Goal: Transaction & Acquisition: Purchase product/service

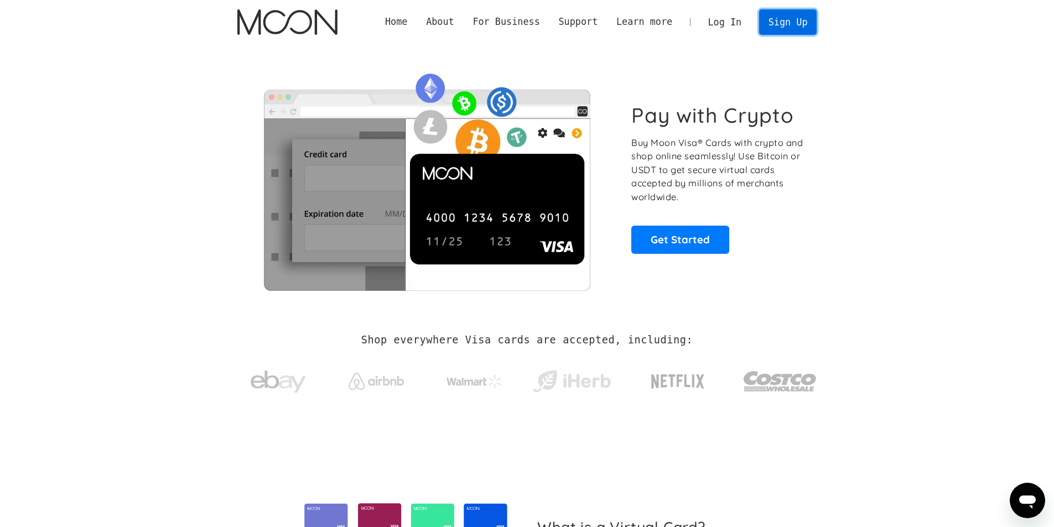
click at [790, 21] on link "Sign Up" at bounding box center [788, 21] width 58 height 25
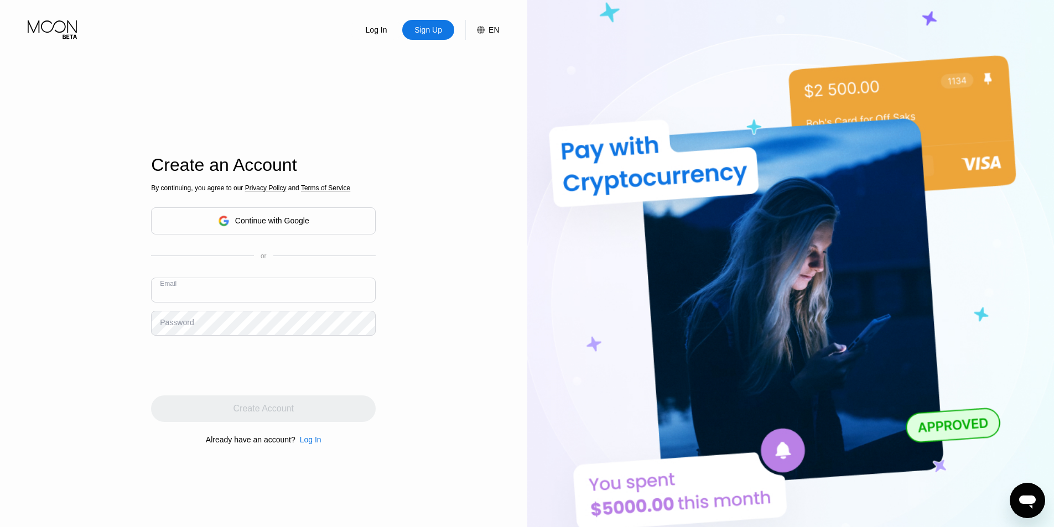
click at [196, 289] on input "text" at bounding box center [263, 290] width 225 height 25
paste input "[EMAIL_ADDRESS][DOMAIN_NAME]"
type input "[EMAIL_ADDRESS][DOMAIN_NAME]"
click at [169, 323] on div "Password" at bounding box center [177, 322] width 34 height 9
click at [179, 324] on div "Password" at bounding box center [177, 322] width 34 height 9
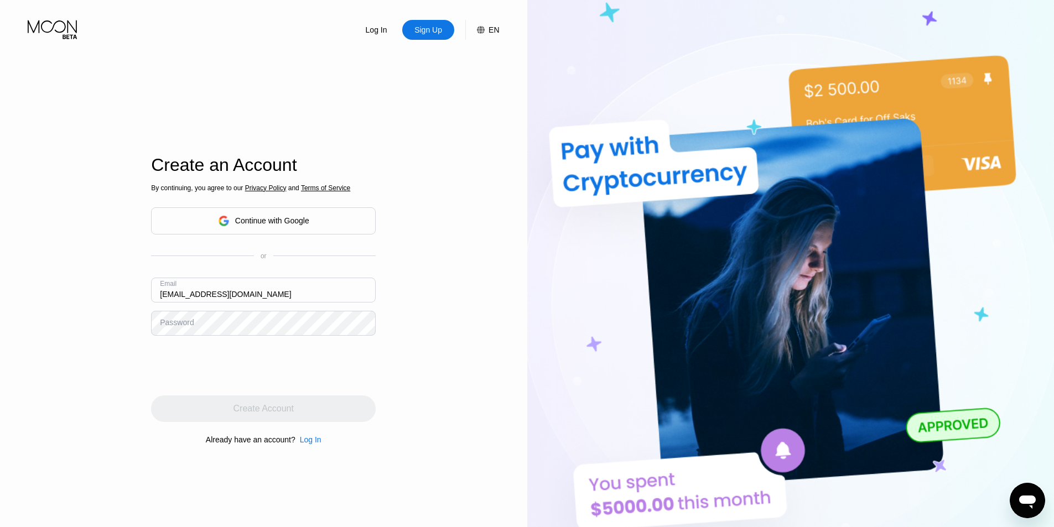
click at [191, 324] on div "Password" at bounding box center [177, 322] width 34 height 9
click at [170, 326] on div "Password" at bounding box center [177, 322] width 34 height 9
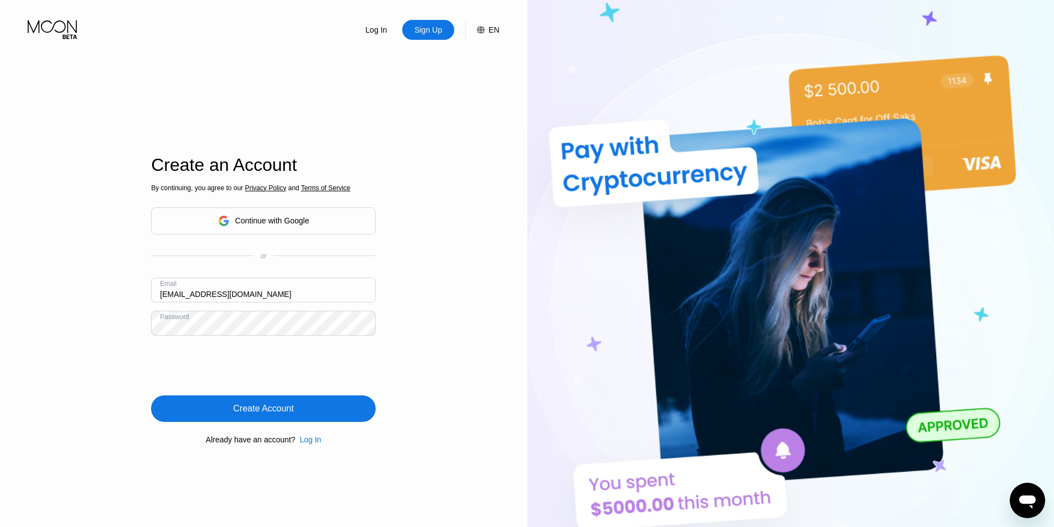
drag, startPoint x: 264, startPoint y: 419, endPoint x: 170, endPoint y: 429, distance: 94.6
click at [264, 418] on div "Create Account" at bounding box center [263, 408] width 225 height 27
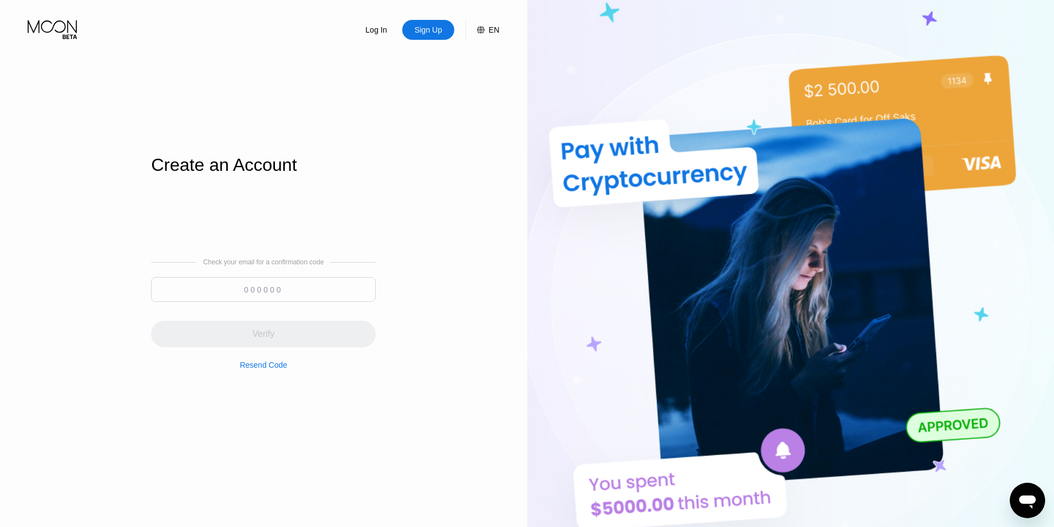
click at [231, 278] on input at bounding box center [263, 289] width 225 height 25
paste input "789239"
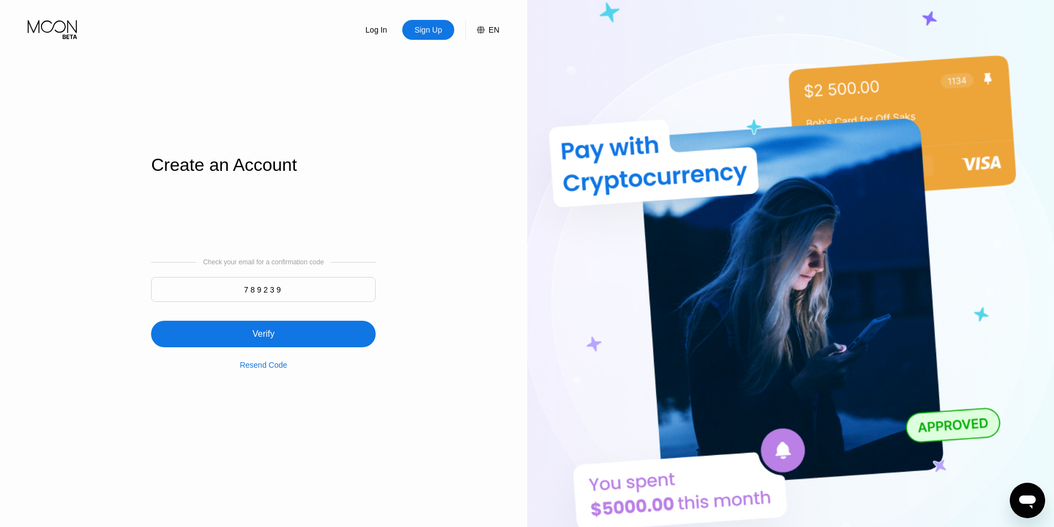
type input "789239"
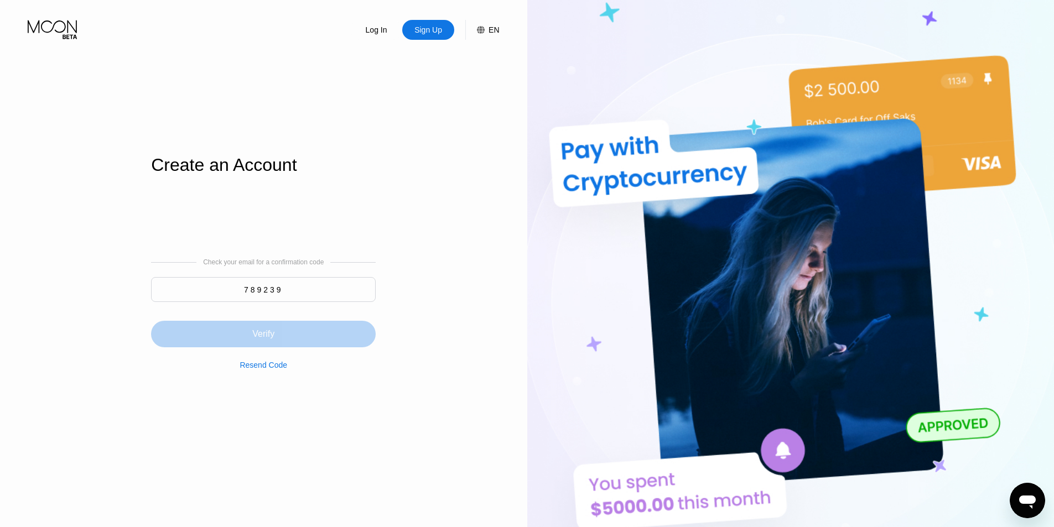
click at [260, 338] on div "Verify" at bounding box center [263, 334] width 22 height 11
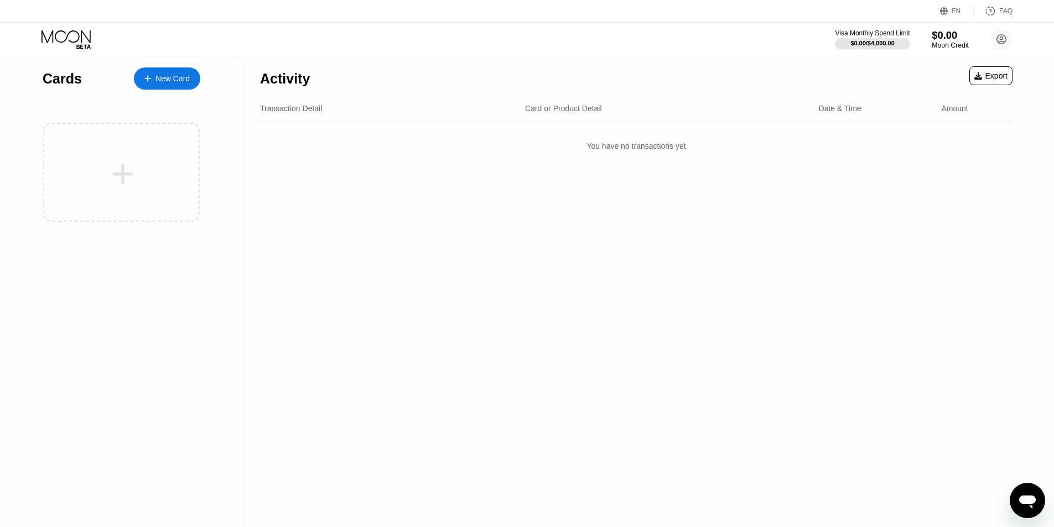
click at [950, 48] on div "Moon Credit" at bounding box center [949, 45] width 37 height 8
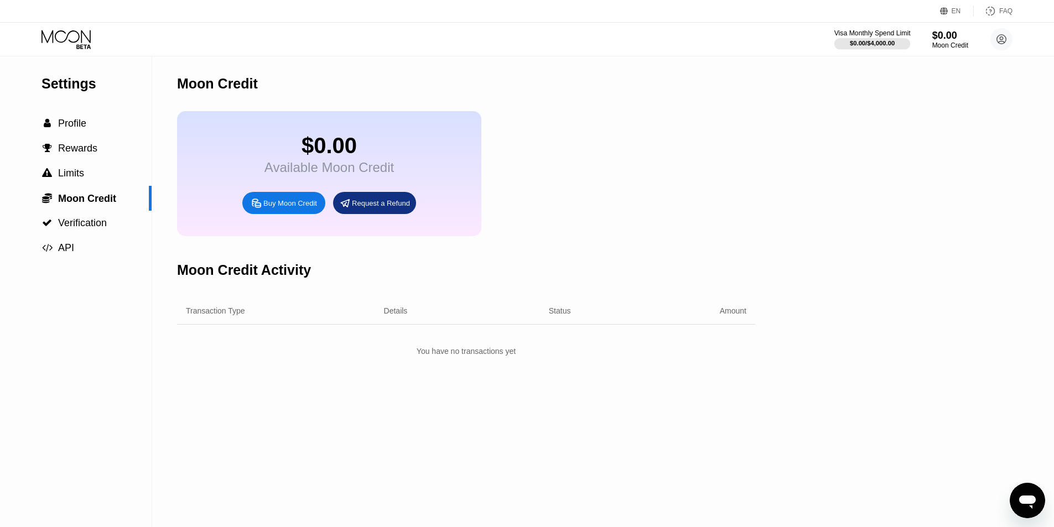
click at [878, 41] on div "$0.00 / $4,000.00" at bounding box center [871, 43] width 45 height 7
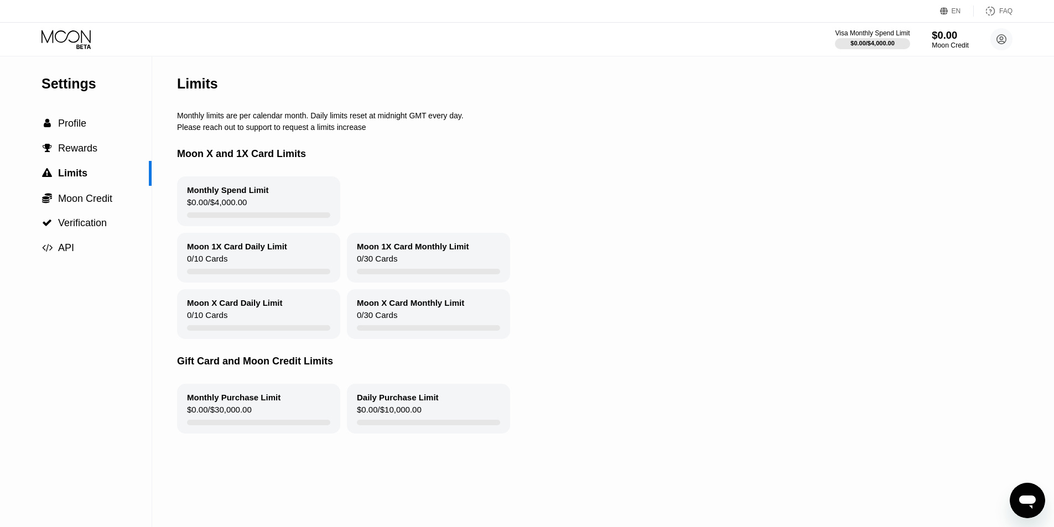
click at [957, 45] on div "Moon Credit" at bounding box center [949, 45] width 37 height 8
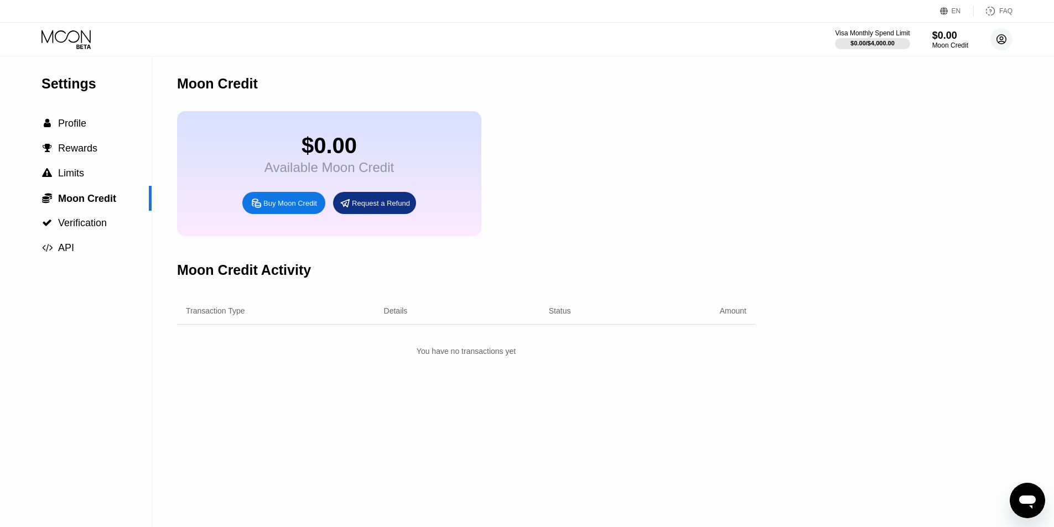
click at [999, 40] on circle at bounding box center [1001, 39] width 22 height 22
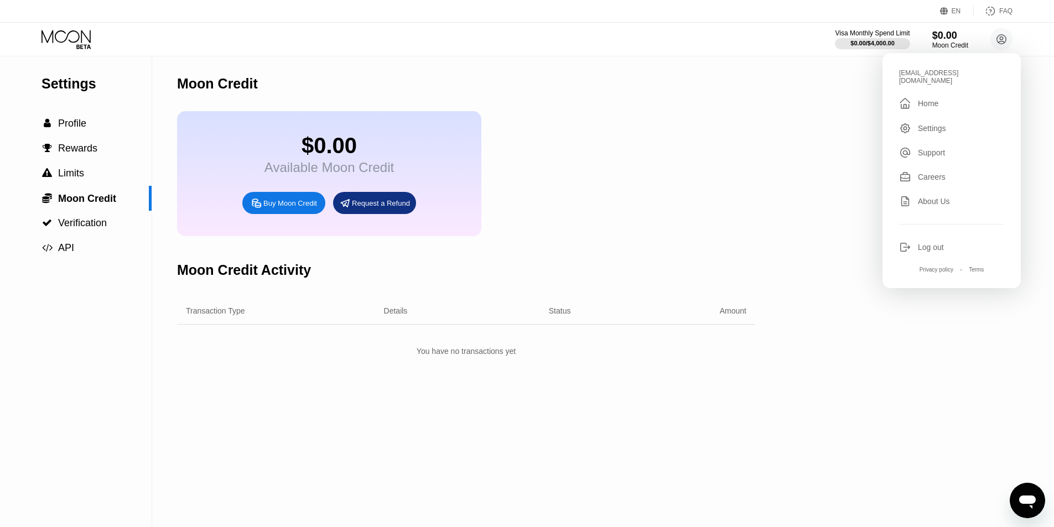
click at [934, 101] on div "Home" at bounding box center [928, 103] width 20 height 9
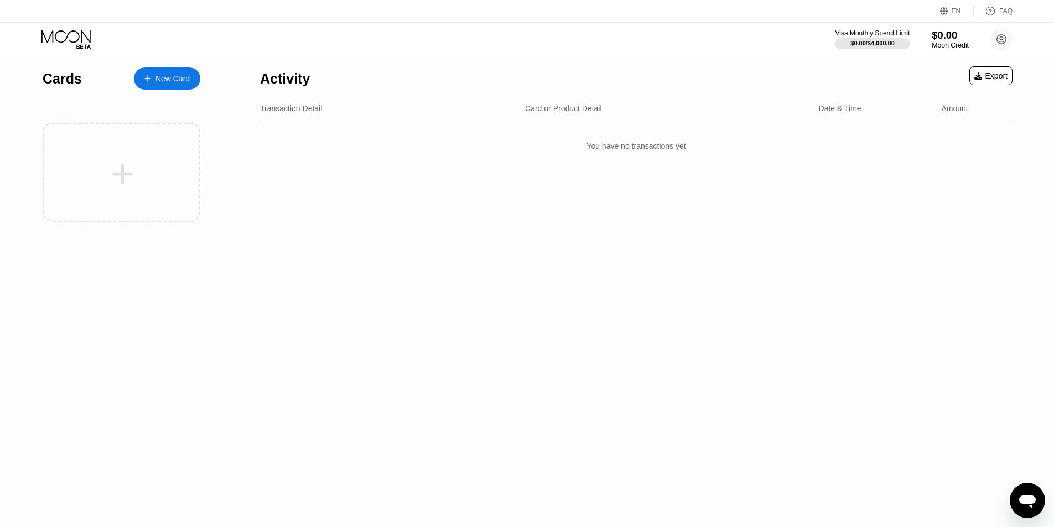
click at [954, 40] on div "$0.00" at bounding box center [949, 35] width 37 height 12
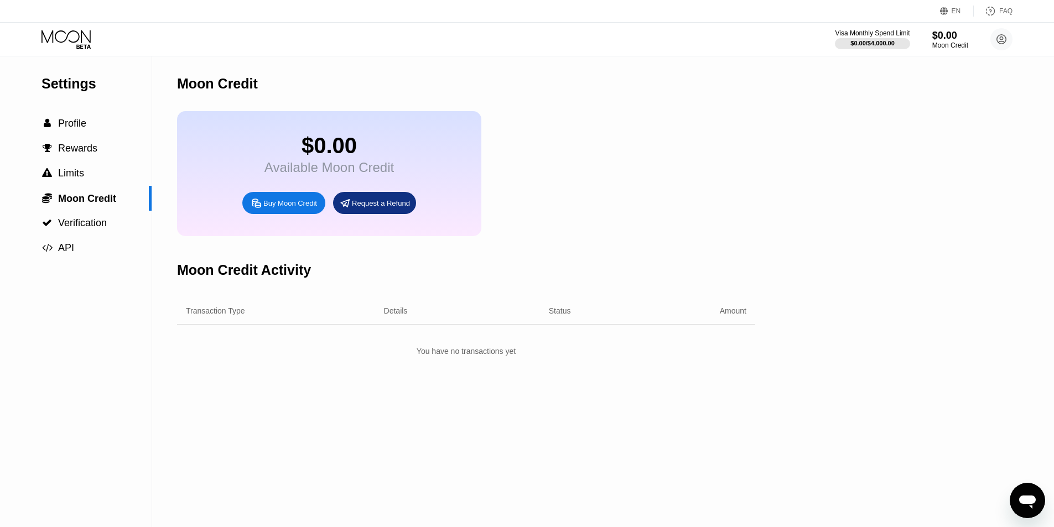
click at [321, 175] on div "Available Moon Credit" at bounding box center [328, 167] width 129 height 15
click at [63, 129] on span "Profile" at bounding box center [72, 123] width 28 height 11
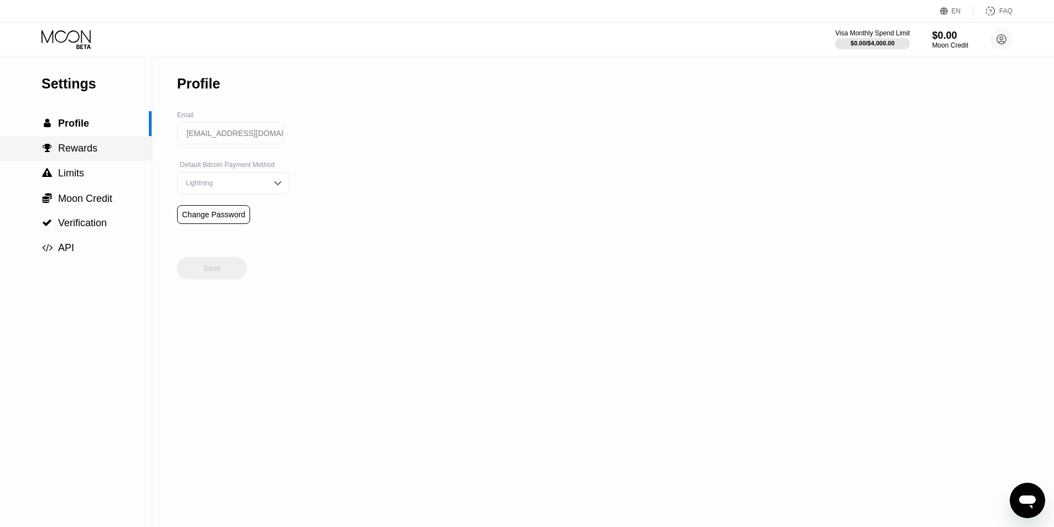
click at [75, 152] on span "Rewards" at bounding box center [77, 148] width 39 height 11
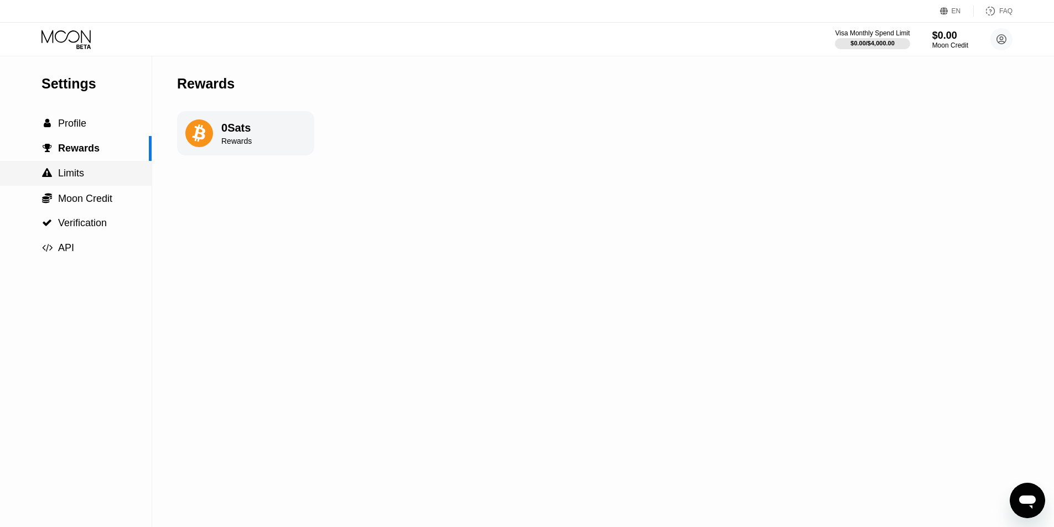
click at [90, 177] on div " Limits" at bounding box center [76, 174] width 152 height 12
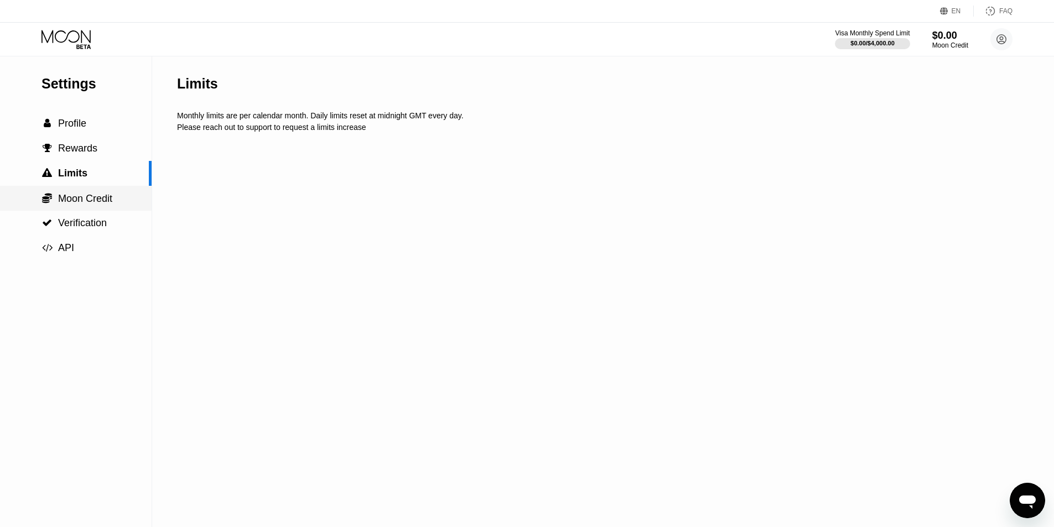
click at [67, 204] on span "Moon Credit" at bounding box center [85, 198] width 54 height 11
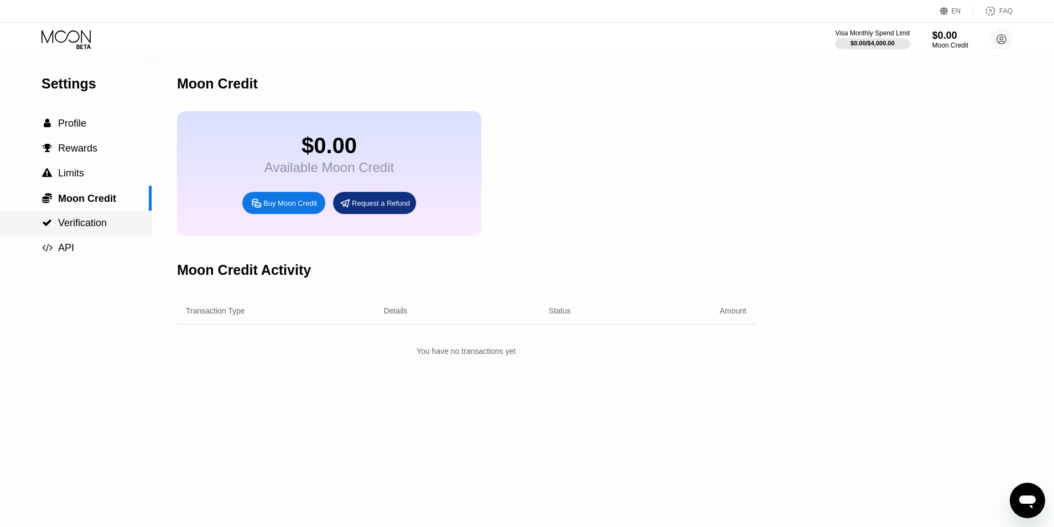
click at [99, 227] on span "Verification" at bounding box center [82, 222] width 49 height 11
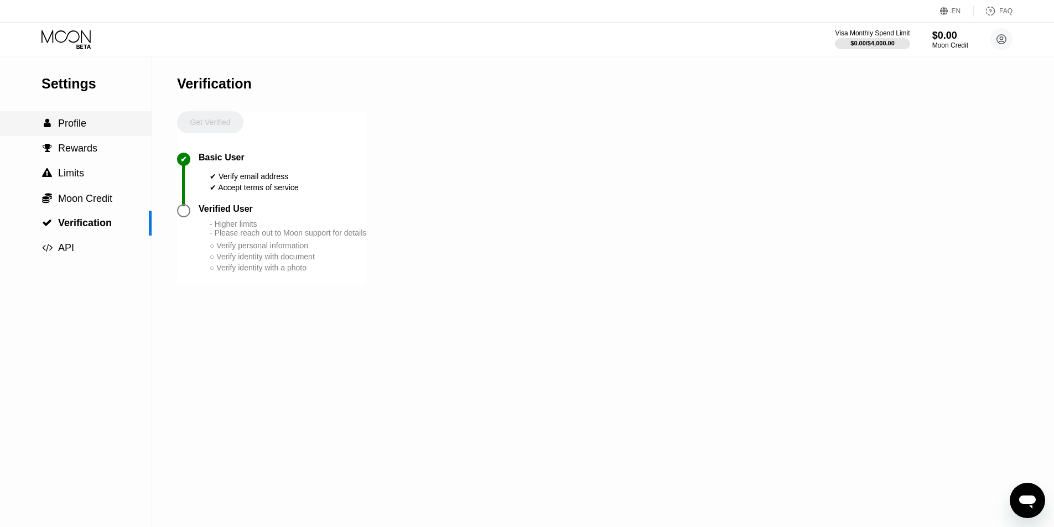
click at [82, 129] on span "Profile" at bounding box center [72, 123] width 28 height 11
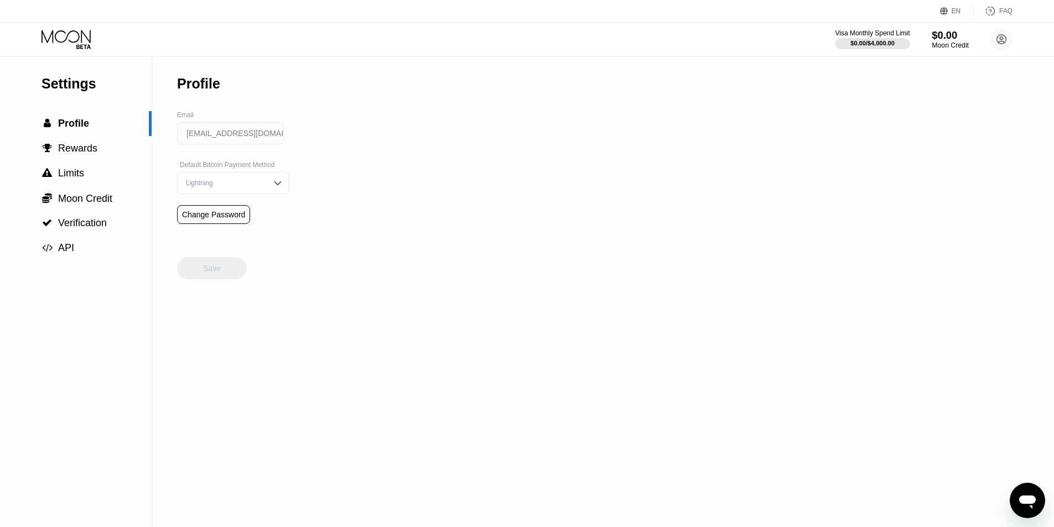
click at [962, 39] on div "$0.00" at bounding box center [949, 35] width 37 height 12
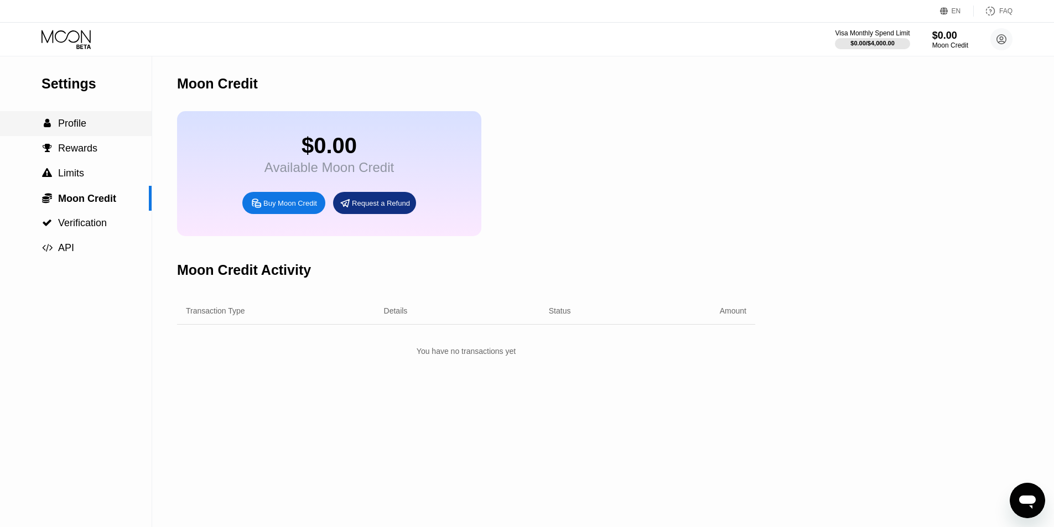
click at [77, 129] on span "Profile" at bounding box center [72, 123] width 28 height 11
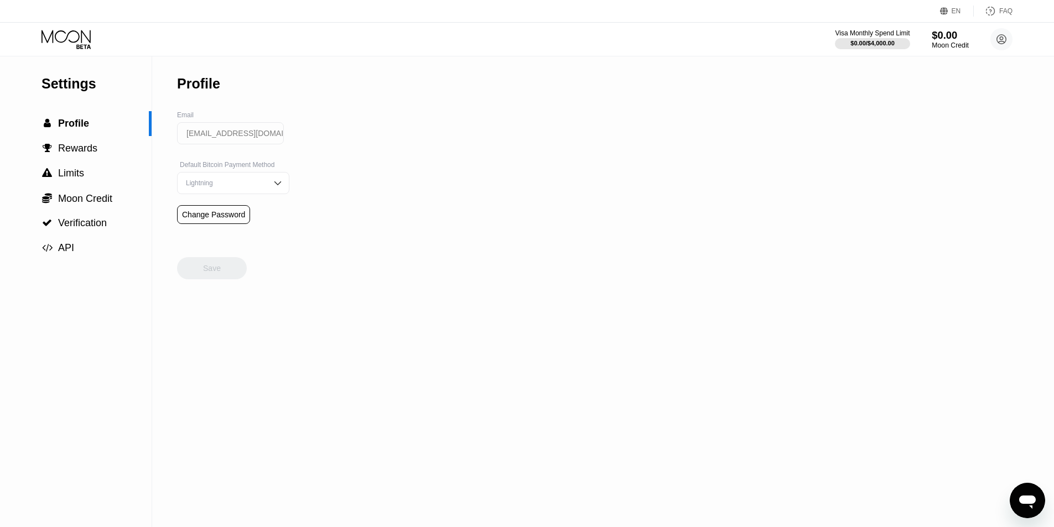
click at [943, 38] on div "$0.00" at bounding box center [949, 35] width 37 height 12
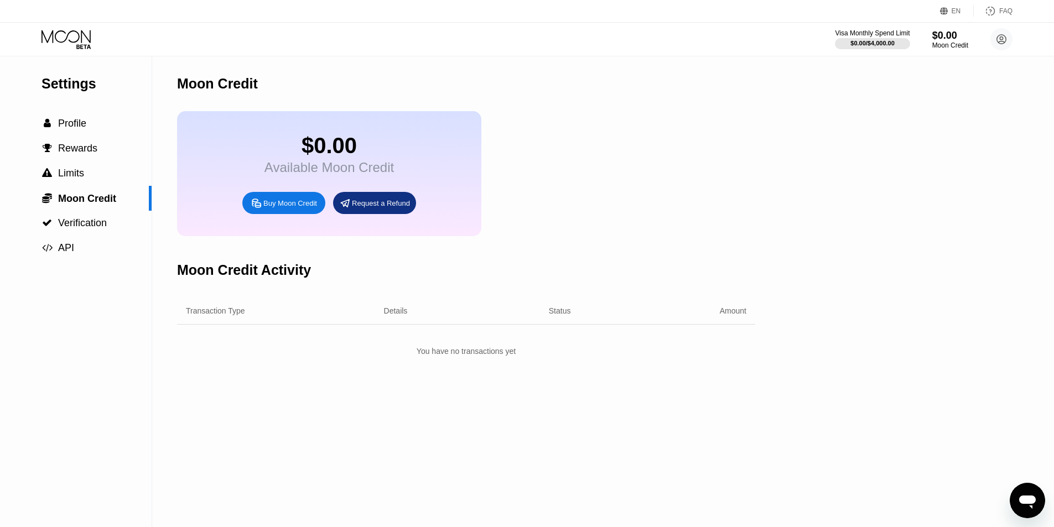
click at [296, 208] on div "Buy Moon Credit" at bounding box center [290, 203] width 54 height 9
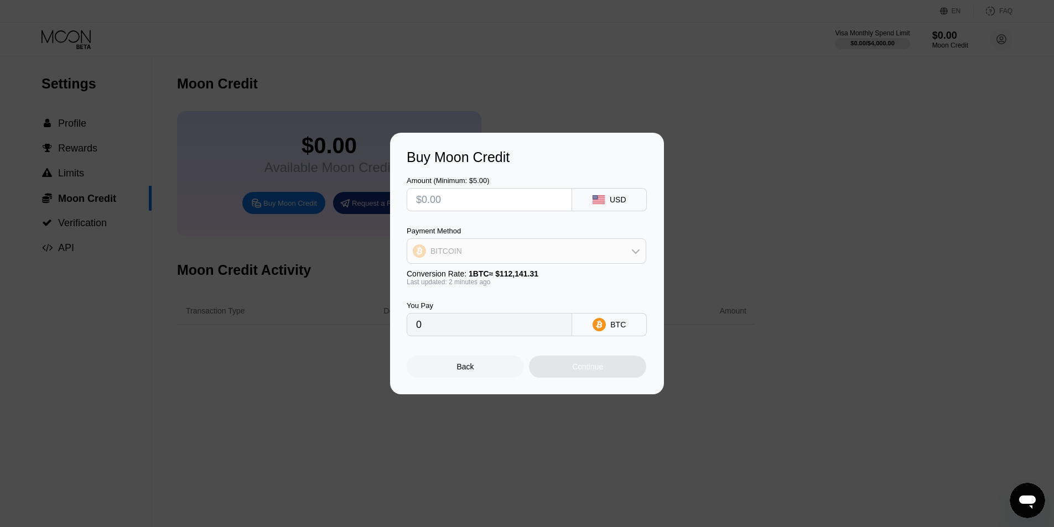
click at [633, 247] on icon at bounding box center [635, 251] width 9 height 9
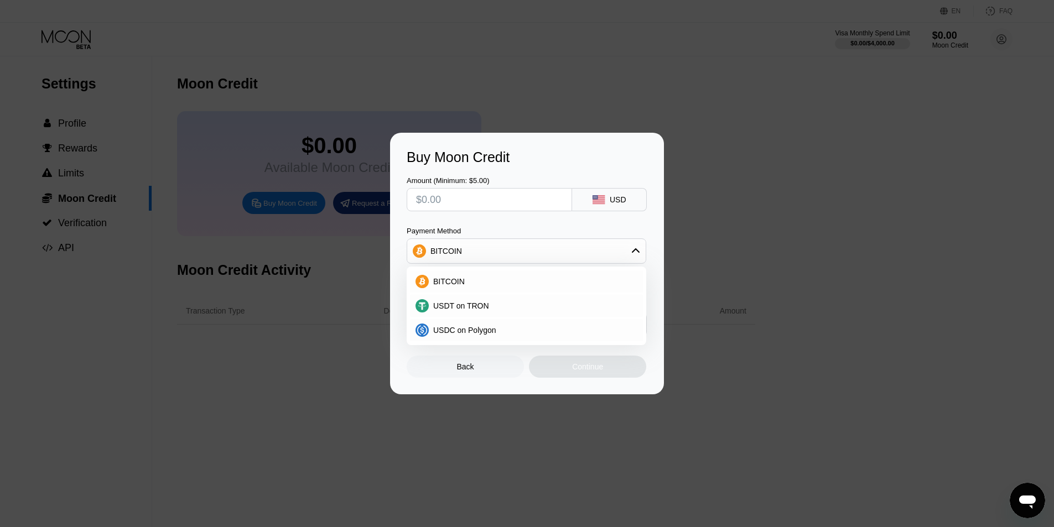
click at [484, 251] on div "BITCOIN" at bounding box center [526, 251] width 238 height 22
click at [467, 204] on input "text" at bounding box center [489, 200] width 147 height 22
click at [462, 251] on div "BITCOIN" at bounding box center [526, 251] width 238 height 22
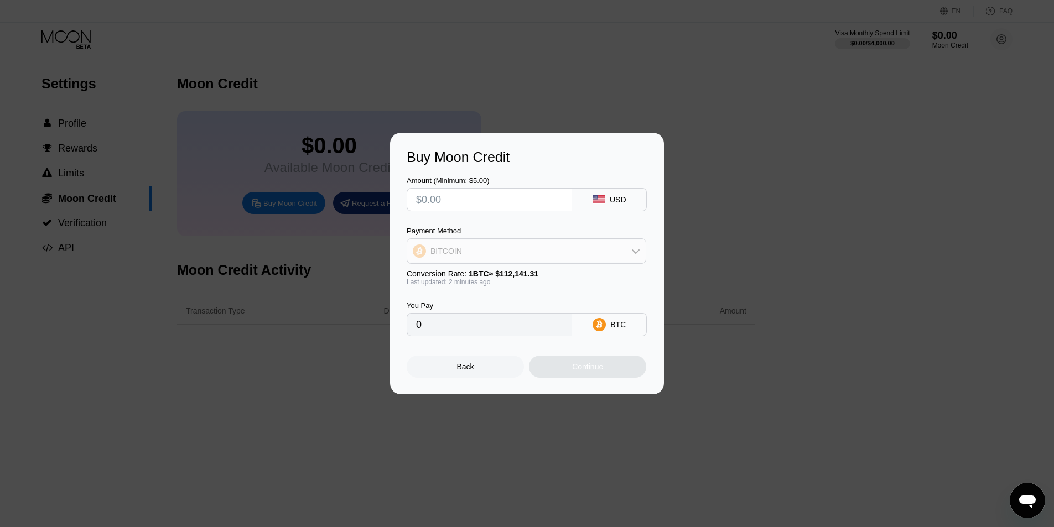
click at [462, 251] on div "BITCOIN" at bounding box center [526, 251] width 238 height 22
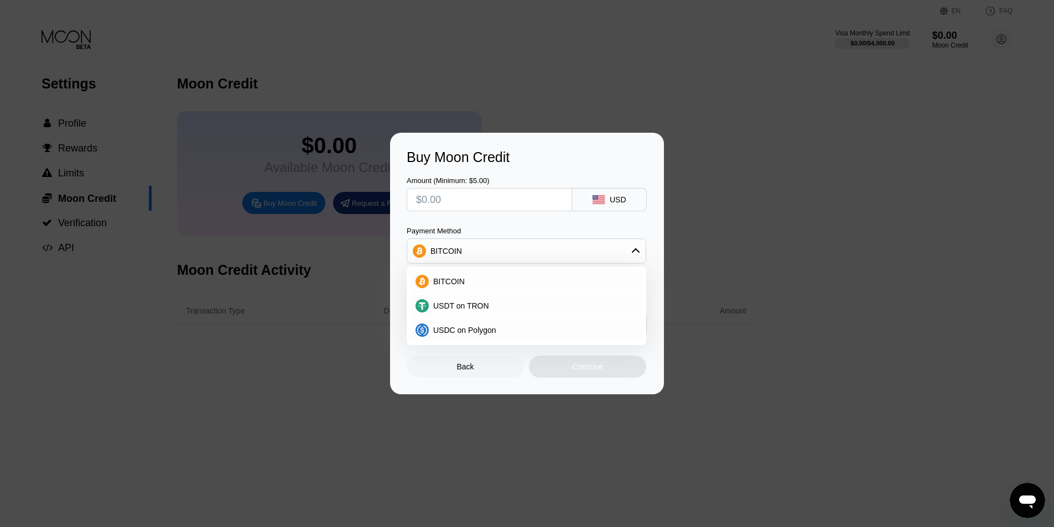
click at [469, 199] on input "text" at bounding box center [489, 200] width 147 height 22
click at [427, 199] on input "text" at bounding box center [489, 200] width 147 height 22
click at [436, 199] on input "text" at bounding box center [489, 200] width 147 height 22
click at [444, 199] on input "text" at bounding box center [489, 200] width 147 height 22
type input "$6"
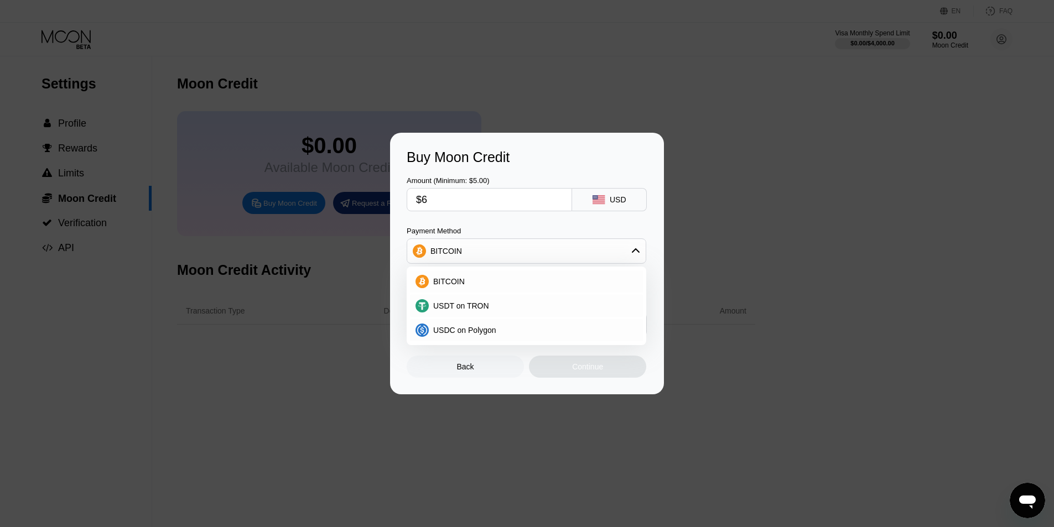
type input "0.00005351"
type input "$60"
type input "0.00053504"
type input "$600"
type input "0.00535040"
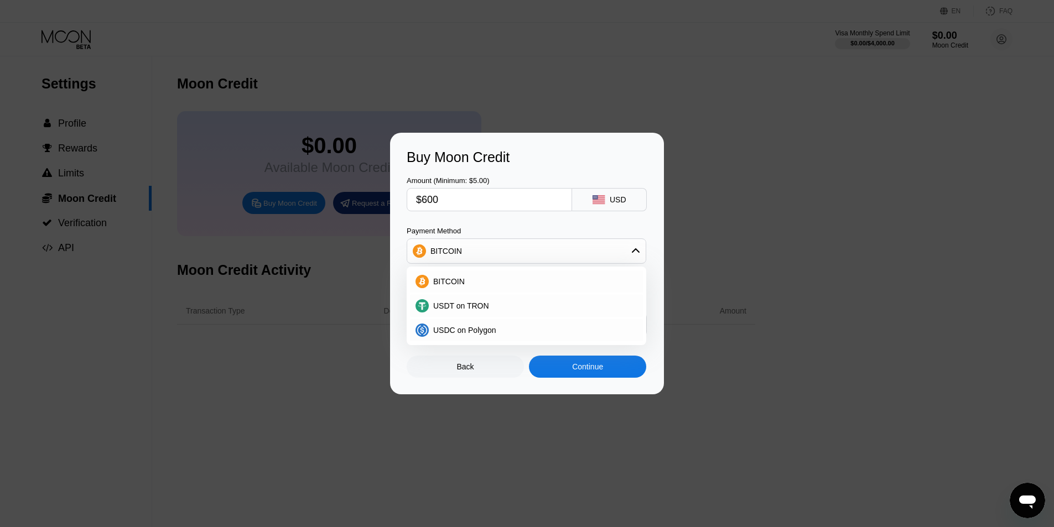
click at [600, 366] on div "Continue" at bounding box center [587, 366] width 31 height 9
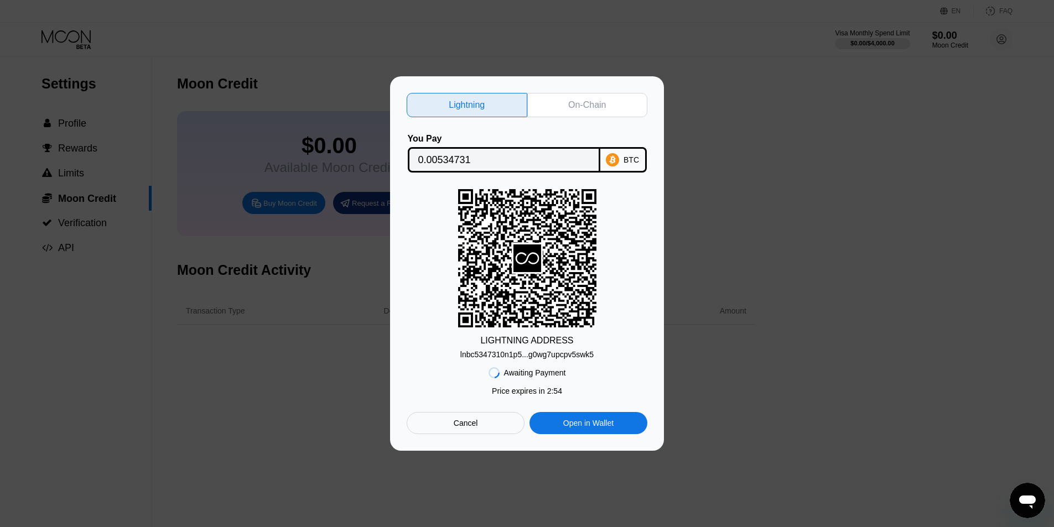
click at [583, 105] on div "On-Chain" at bounding box center [587, 105] width 38 height 11
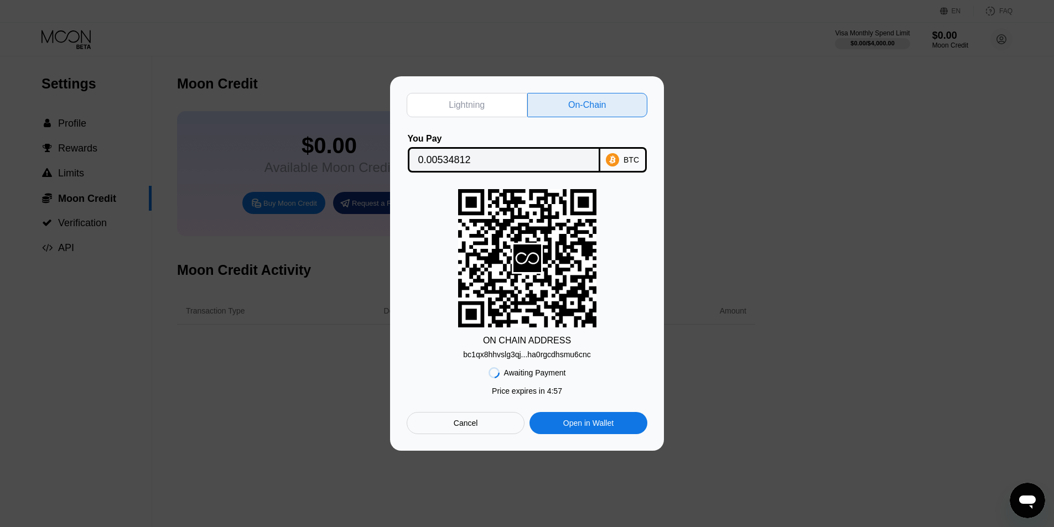
click at [510, 356] on div "bc1qx8hhvslg3qj...ha0rgcdhsmu6cnc" at bounding box center [526, 354] width 127 height 9
click at [529, 353] on div "bc1qx8hhvslg3qj...ha0rgcdhsmu6cnc" at bounding box center [526, 354] width 127 height 9
click at [503, 155] on input "0.00534812" at bounding box center [503, 160] width 171 height 22
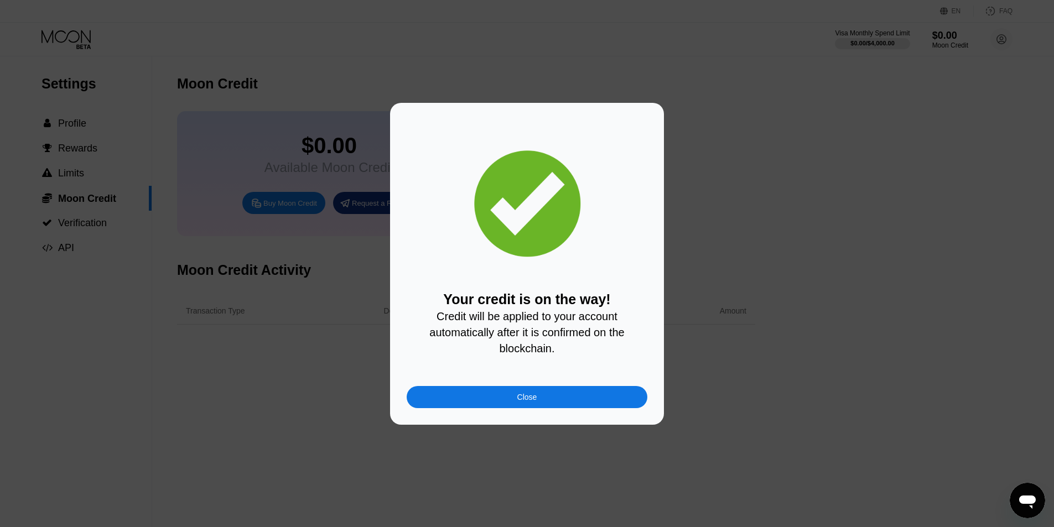
click at [567, 398] on div "Close" at bounding box center [526, 397] width 241 height 22
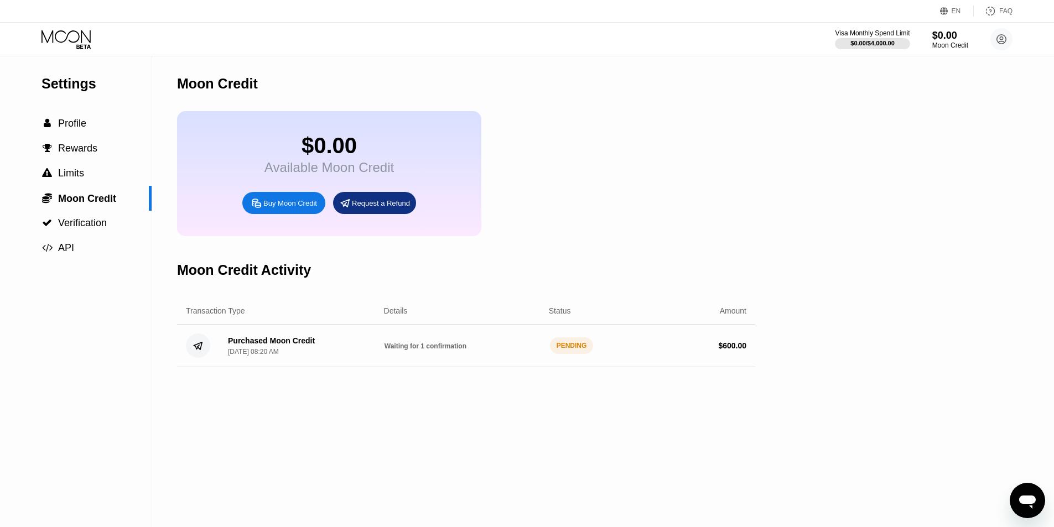
click at [859, 191] on div "Settings  Profile  Rewards  Limits  Moon Credit  Verification  API Moon C…" at bounding box center [527, 291] width 1054 height 471
click at [695, 234] on div "$0.00 Available Moon Credit Buy Moon Credit Request a Refund" at bounding box center [466, 173] width 578 height 125
click at [651, 289] on div "Moon Credit Activity" at bounding box center [466, 270] width 578 height 55
click at [821, 207] on div "Settings  Profile  Rewards  Limits  Moon Credit  Verification  API Moon C…" at bounding box center [527, 291] width 1054 height 471
click at [609, 180] on div "$600.01 Available Moon Credit Buy Moon Credit Request a Refund" at bounding box center [466, 173] width 578 height 125
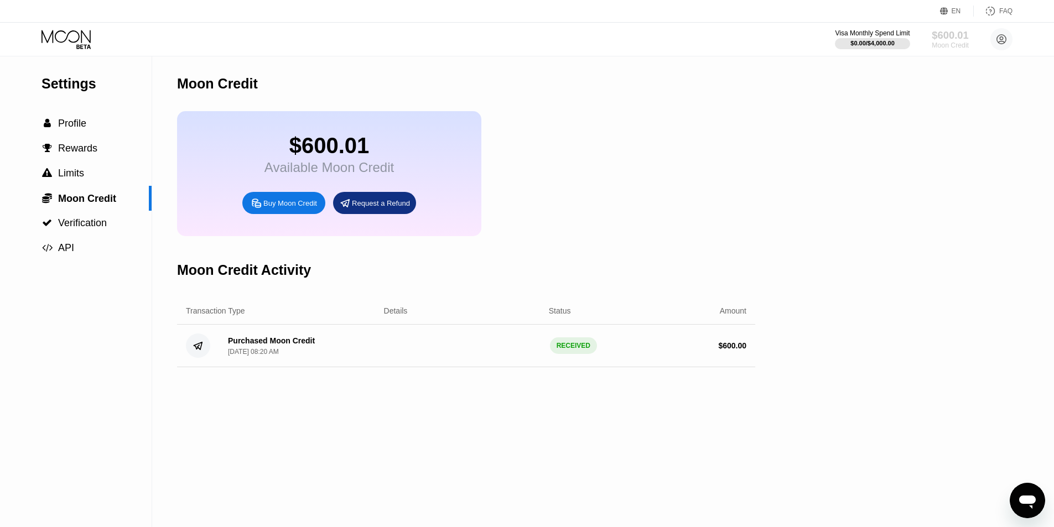
click at [955, 42] on div "Moon Credit" at bounding box center [949, 45] width 37 height 8
click at [999, 39] on circle at bounding box center [1001, 39] width 22 height 22
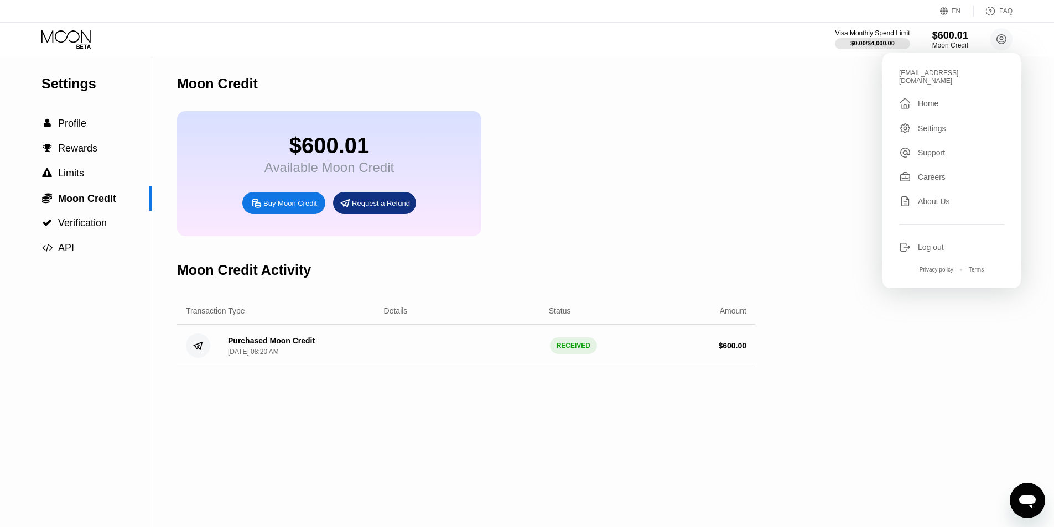
click at [934, 99] on div "Home" at bounding box center [928, 103] width 20 height 9
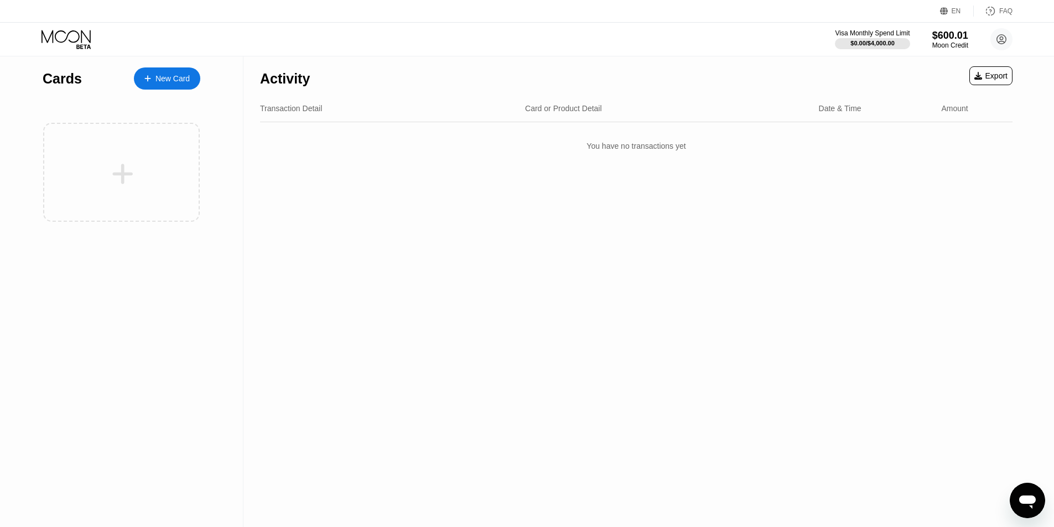
click at [184, 80] on div "New Card" at bounding box center [172, 78] width 34 height 9
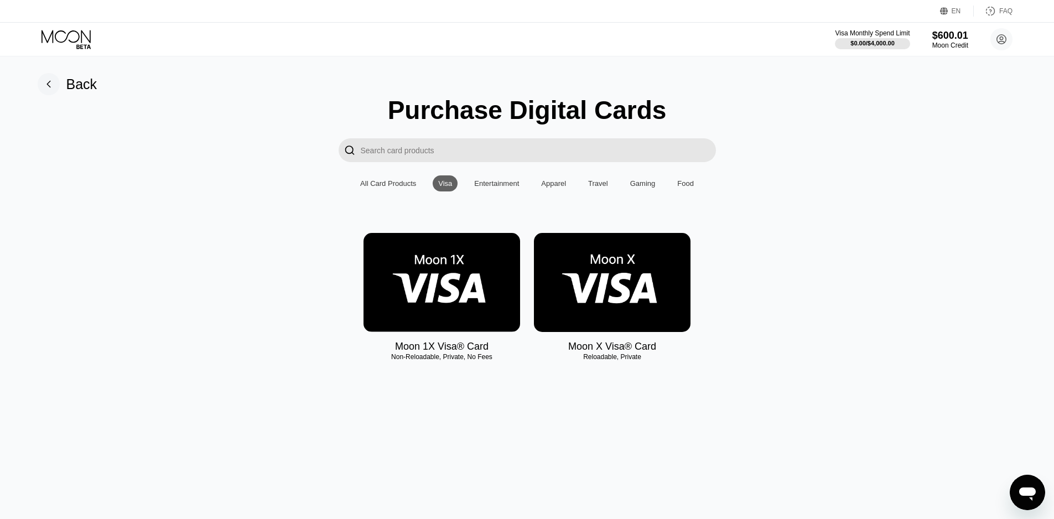
click at [616, 321] on img at bounding box center [612, 282] width 157 height 99
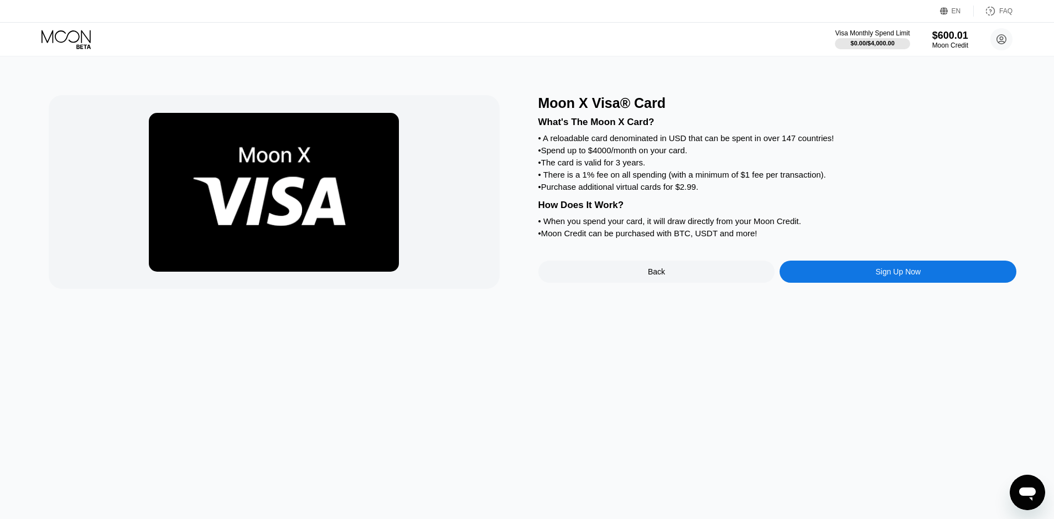
click at [830, 283] on div "Sign Up Now" at bounding box center [897, 271] width 237 height 22
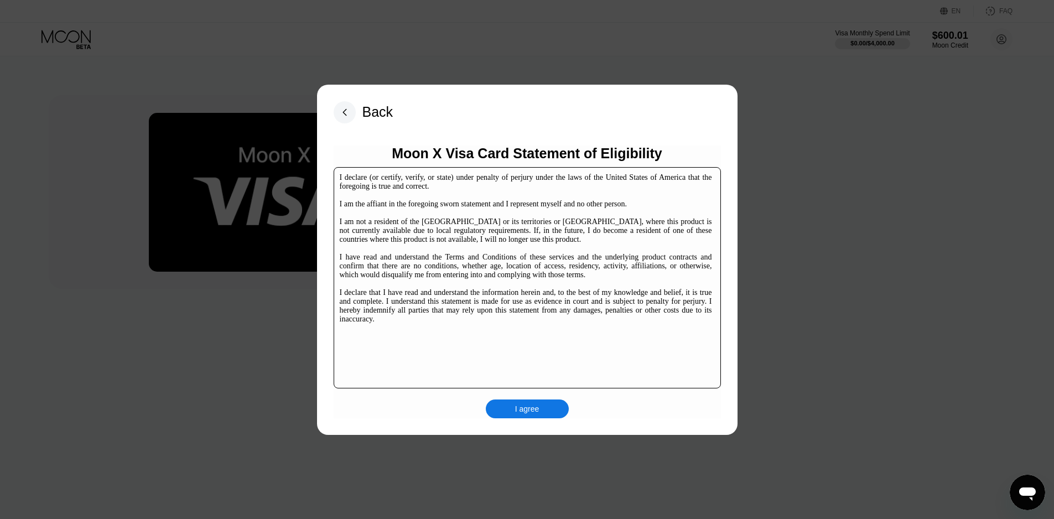
click at [515, 405] on div "I agree" at bounding box center [527, 409] width 24 height 10
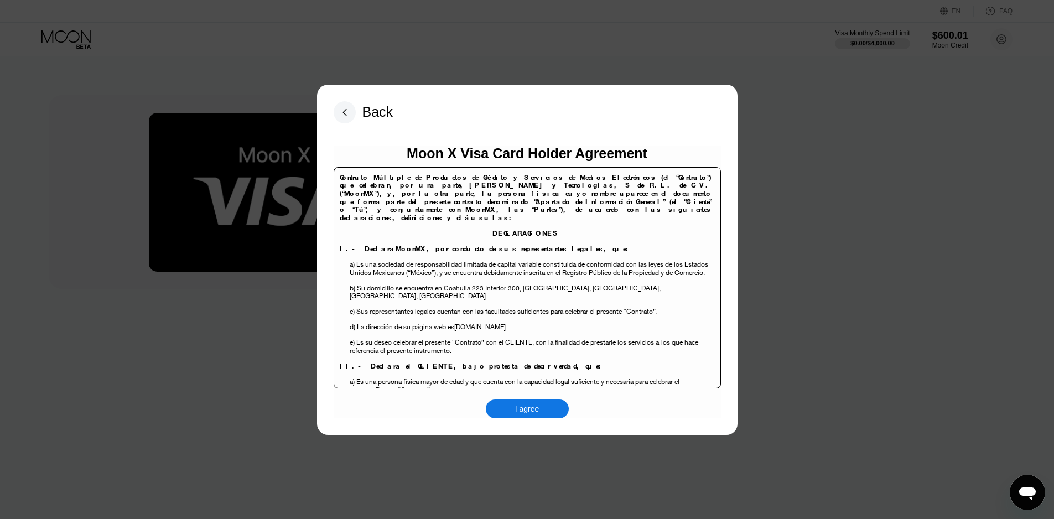
click at [524, 409] on div "I agree" at bounding box center [527, 409] width 24 height 10
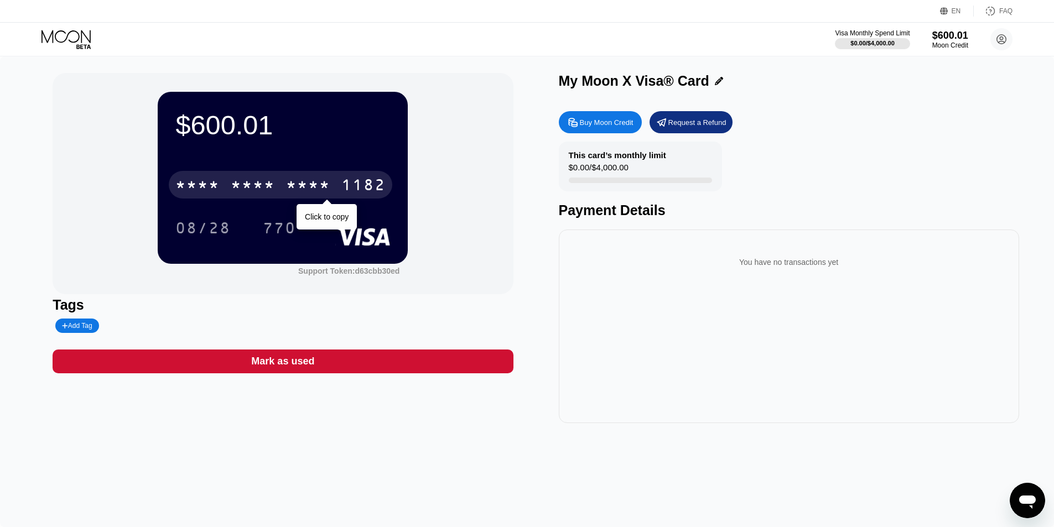
click at [209, 189] on div "* * * *" at bounding box center [197, 187] width 44 height 18
click at [226, 186] on div "4513 6500 2818 1182" at bounding box center [280, 185] width 223 height 28
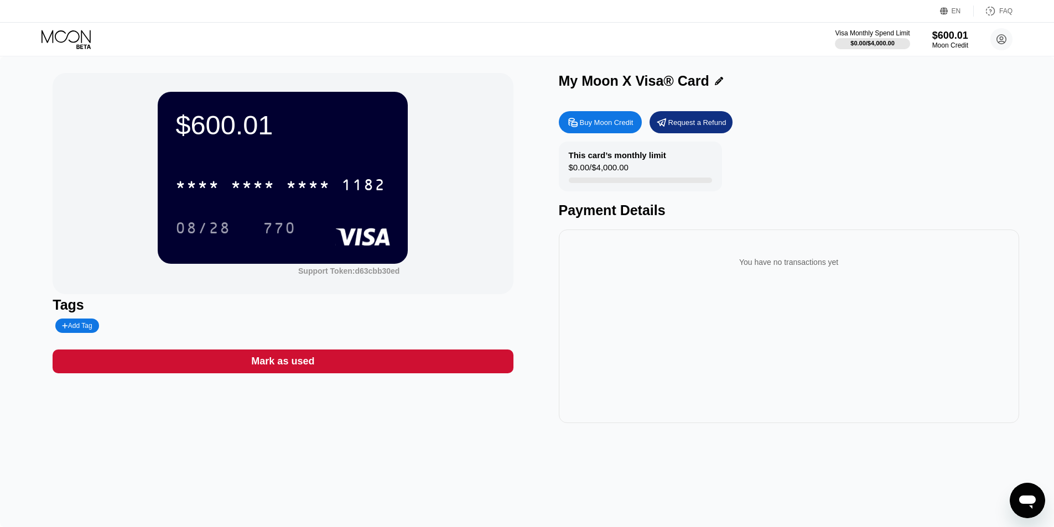
click at [924, 132] on div "Buy Moon Credit Request a Refund" at bounding box center [789, 122] width 460 height 22
